Goal: Task Accomplishment & Management: Manage account settings

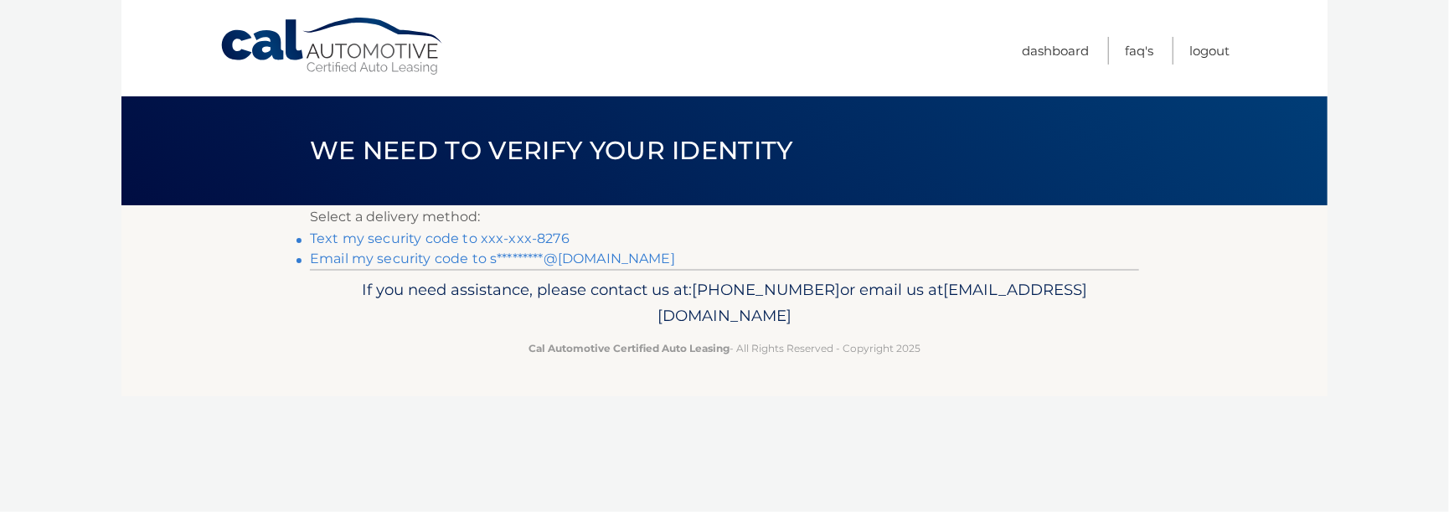
click at [513, 238] on link "Text my security code to xxx-xxx-8276" at bounding box center [440, 238] width 260 height 16
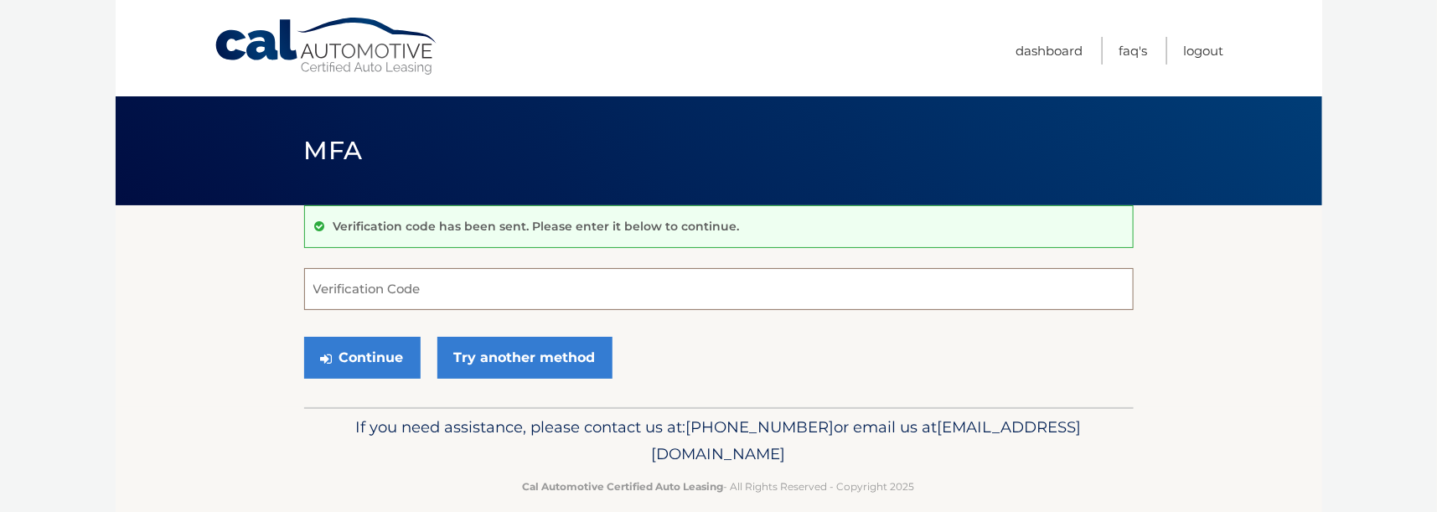
click at [431, 284] on input "Verification Code" at bounding box center [718, 289] width 829 height 42
type input "963868"
click at [347, 358] on button "Continue" at bounding box center [362, 358] width 116 height 42
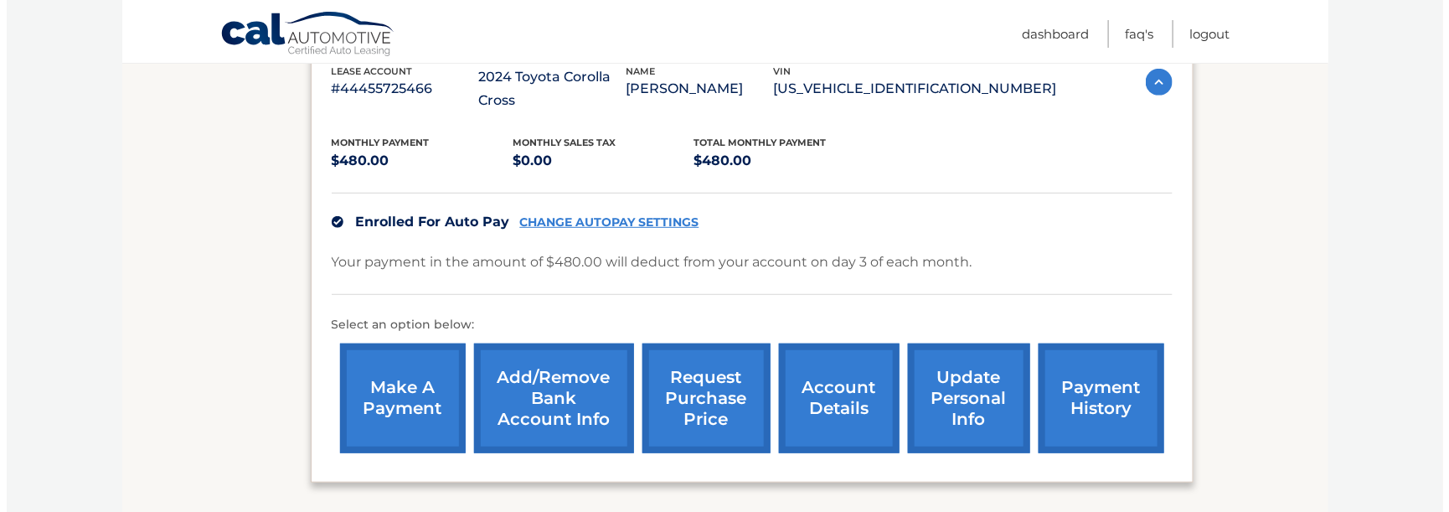
scroll to position [419, 0]
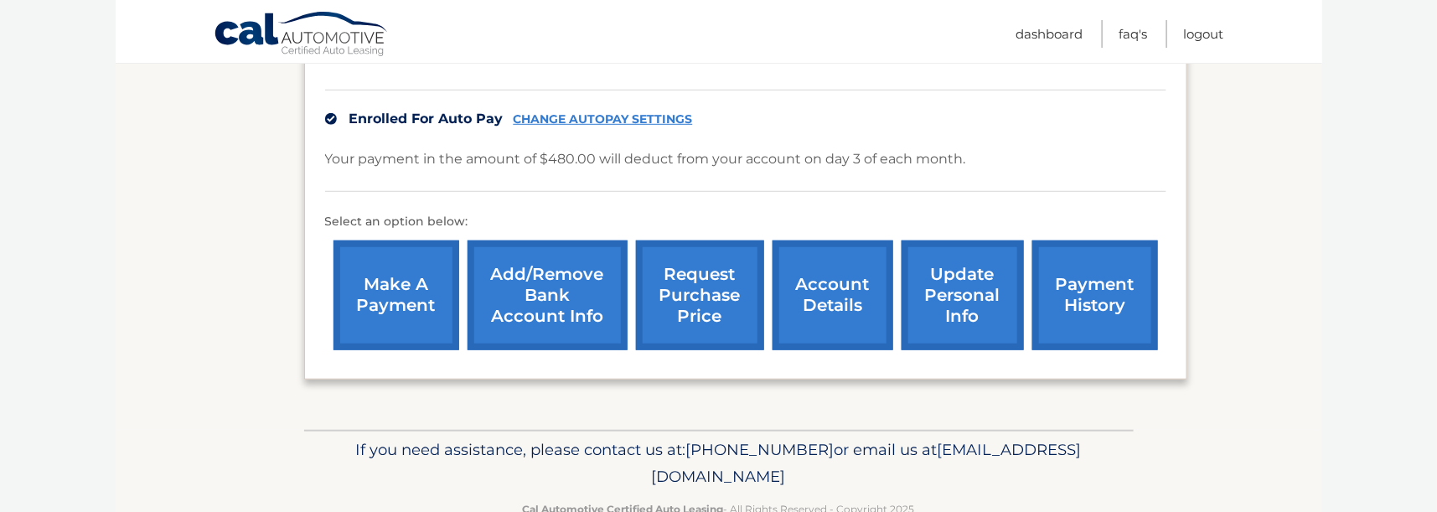
click at [690, 274] on link "request purchase price" at bounding box center [700, 295] width 128 height 110
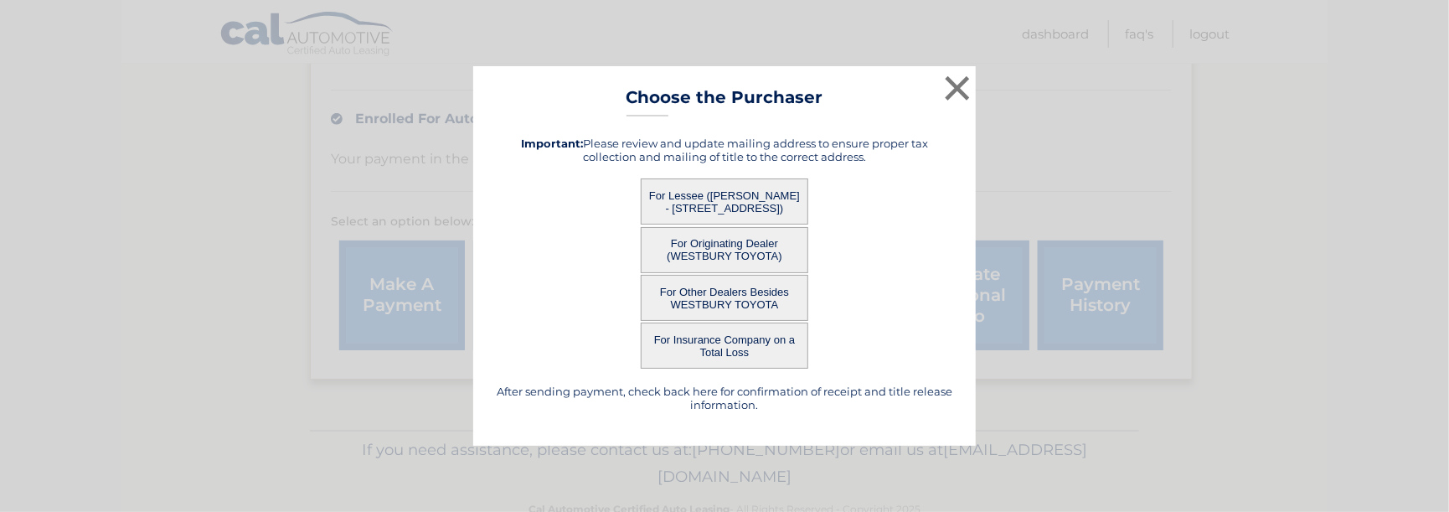
click at [678, 189] on button "For Lessee ([PERSON_NAME] - [STREET_ADDRESS])" at bounding box center [725, 201] width 168 height 46
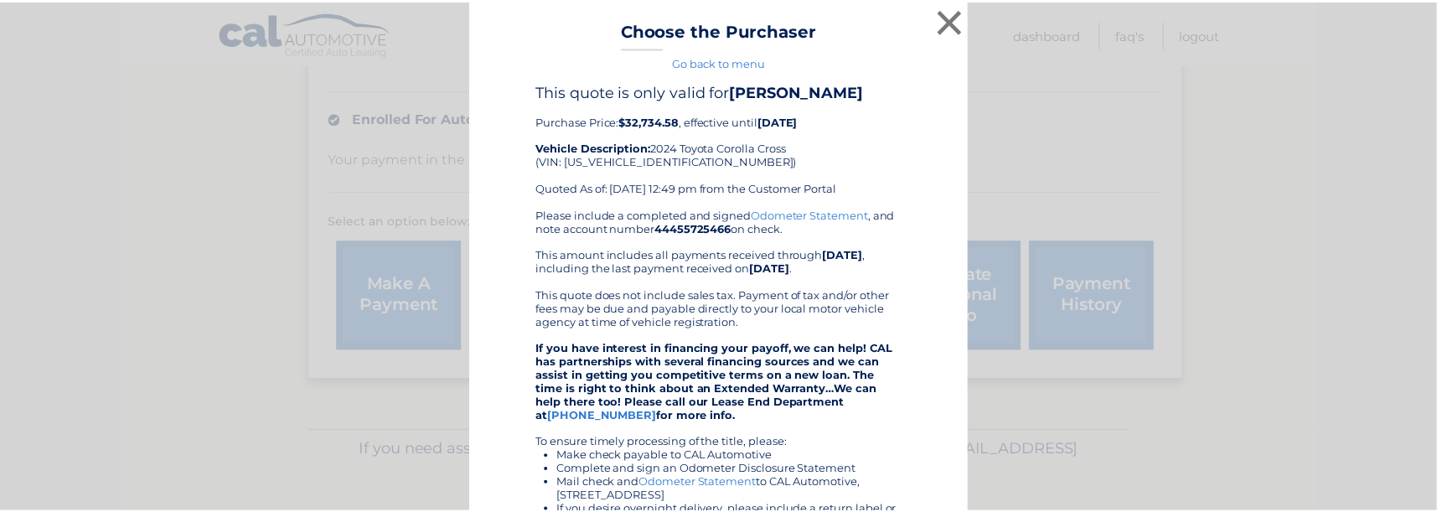
scroll to position [0, 0]
click at [952, 21] on button "×" at bounding box center [958, 22] width 34 height 34
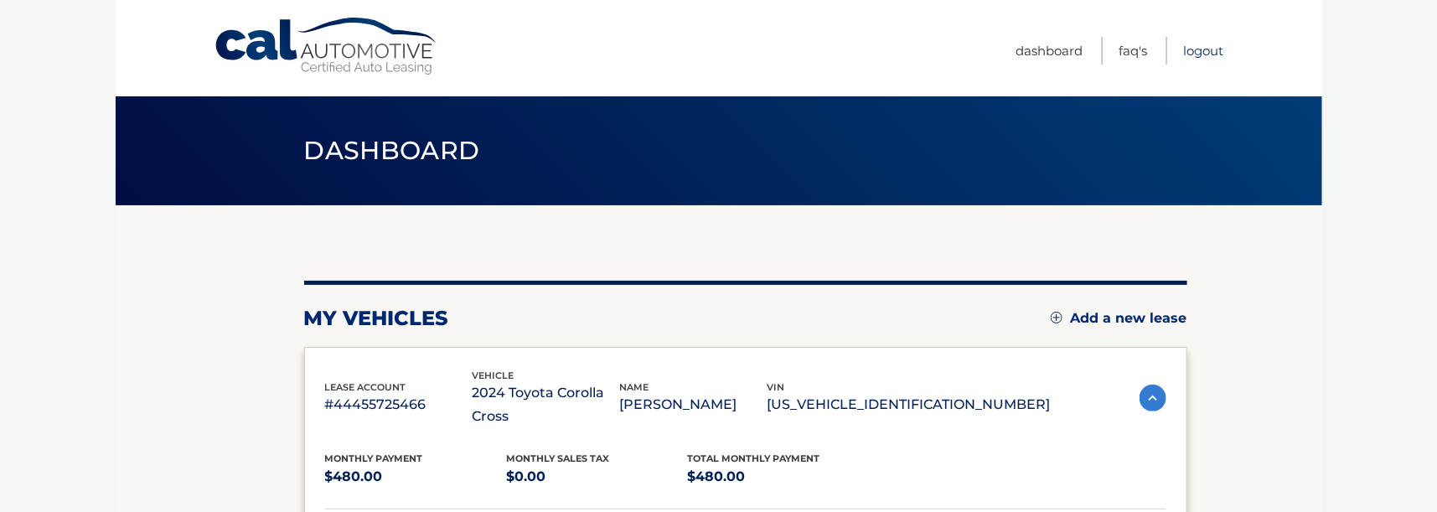
click at [1205, 50] on link "Logout" at bounding box center [1204, 51] width 40 height 28
